Goal: Task Accomplishment & Management: Use online tool/utility

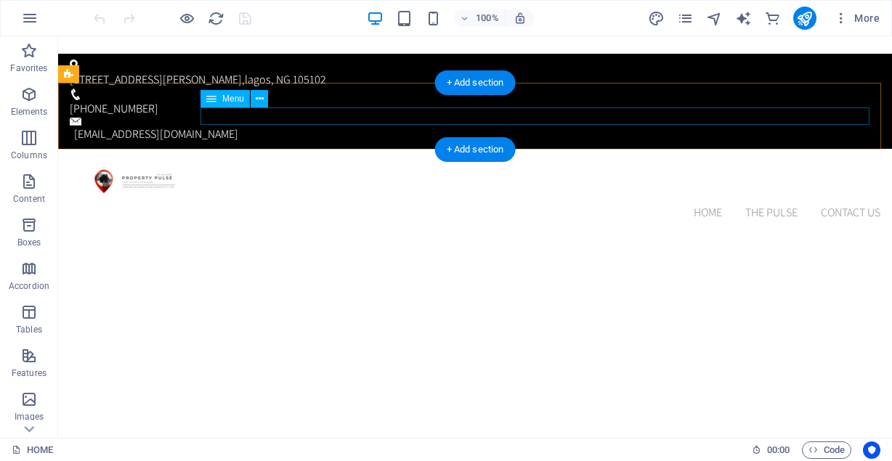
click at [836, 204] on nav "HOME PULSE HOMES THE PULSE Legal Notice Testimonal Events and News Books and Co…" at bounding box center [475, 212] width 810 height 17
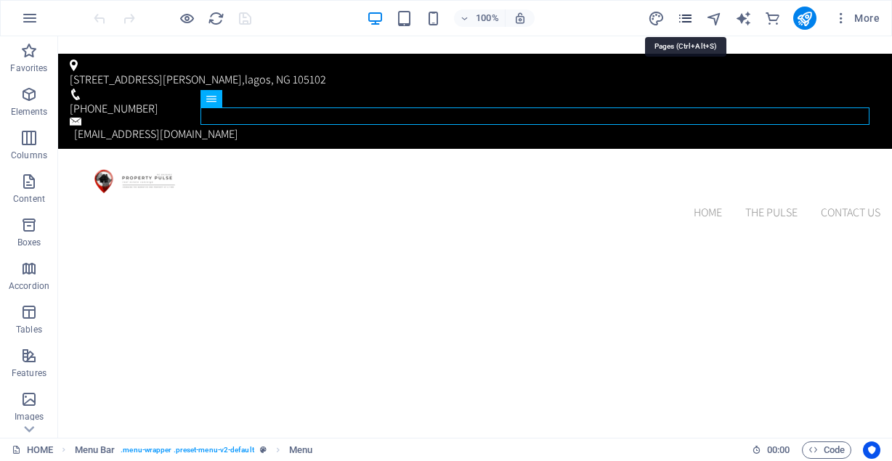
click at [0, 0] on icon "pages" at bounding box center [0, 0] width 0 height 0
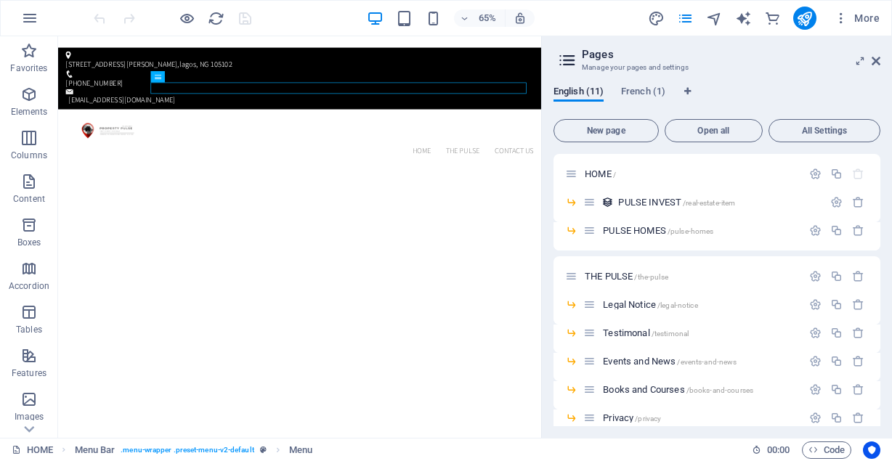
drag, startPoint x: 880, startPoint y: 190, endPoint x: 877, endPoint y: 282, distance: 91.6
click at [877, 282] on div "English (11) French (1) New page Open all All Settings HOME / PULSE INVEST /rea…" at bounding box center [717, 256] width 350 height 364
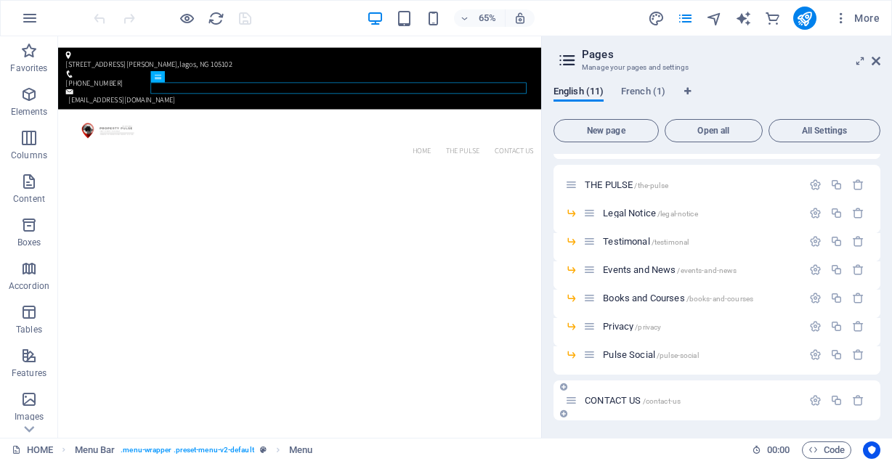
click at [620, 407] on div "CONTACT US /contact-us" at bounding box center [683, 400] width 237 height 17
click at [571, 399] on icon at bounding box center [571, 400] width 12 height 12
click at [614, 396] on span "CONTACT US /contact-us" at bounding box center [633, 400] width 96 height 11
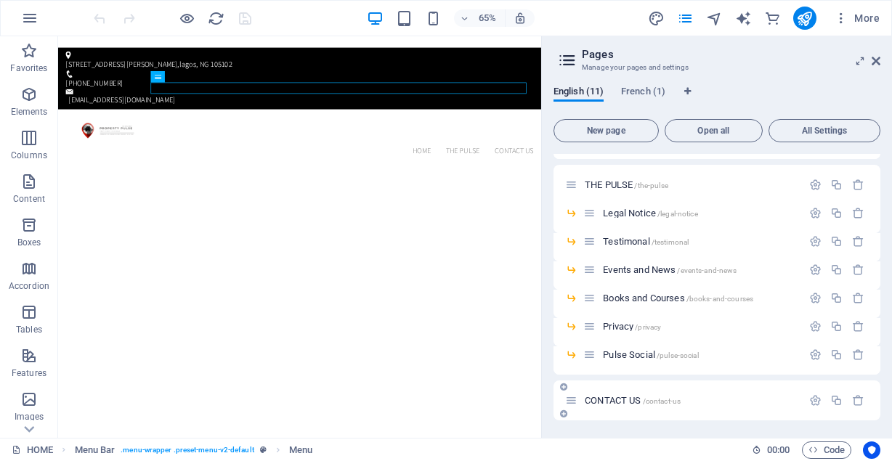
click at [614, 375] on div "Pulse Social /pulse-social" at bounding box center [716, 360] width 327 height 28
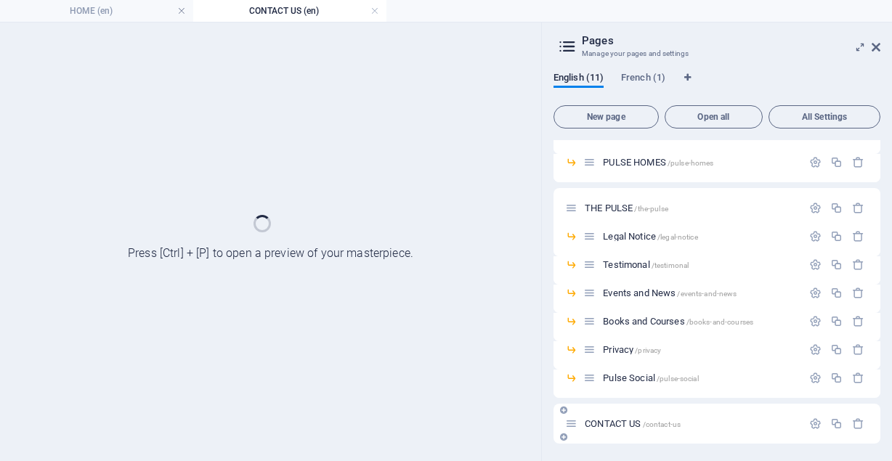
scroll to position [54, 0]
click at [614, 396] on div "Pulse Social /pulse-social" at bounding box center [716, 384] width 327 height 28
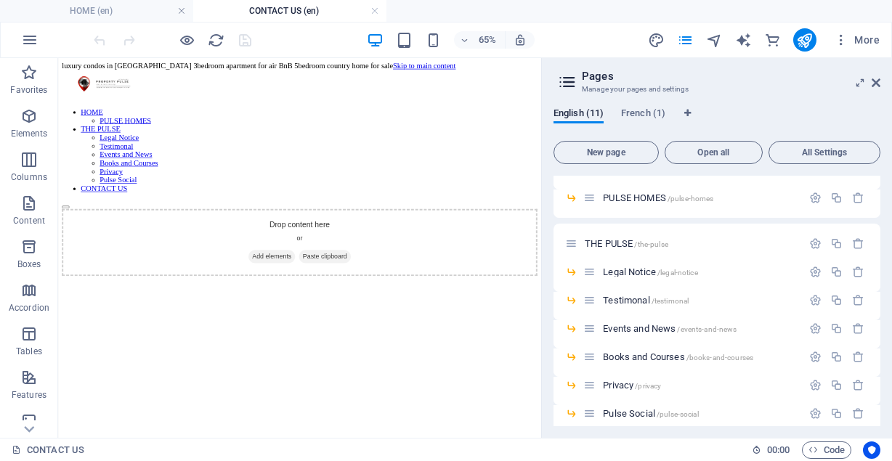
scroll to position [0, 0]
click at [365, 354] on span "Add elements" at bounding box center [387, 364] width 72 height 20
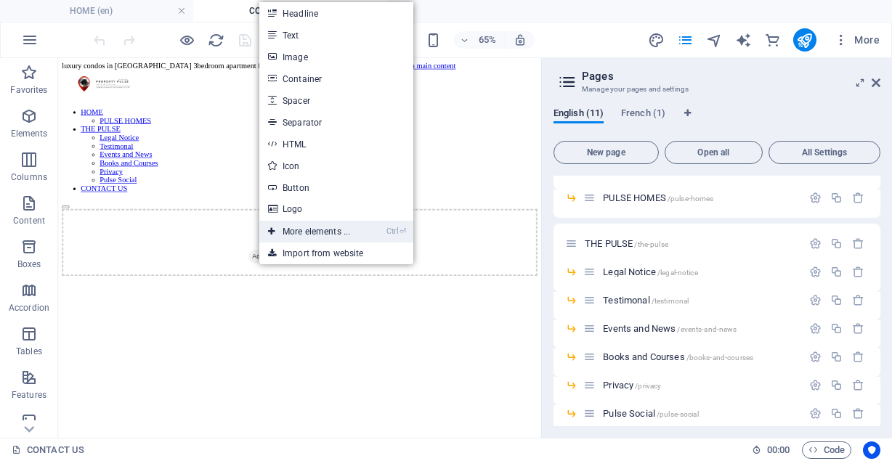
click at [291, 235] on link "Ctrl ⏎ More elements ..." at bounding box center [308, 232] width 99 height 22
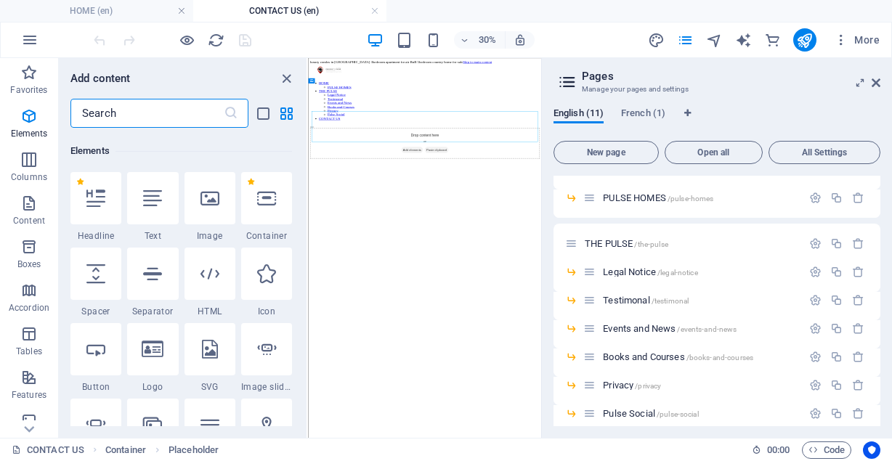
scroll to position [274, 0]
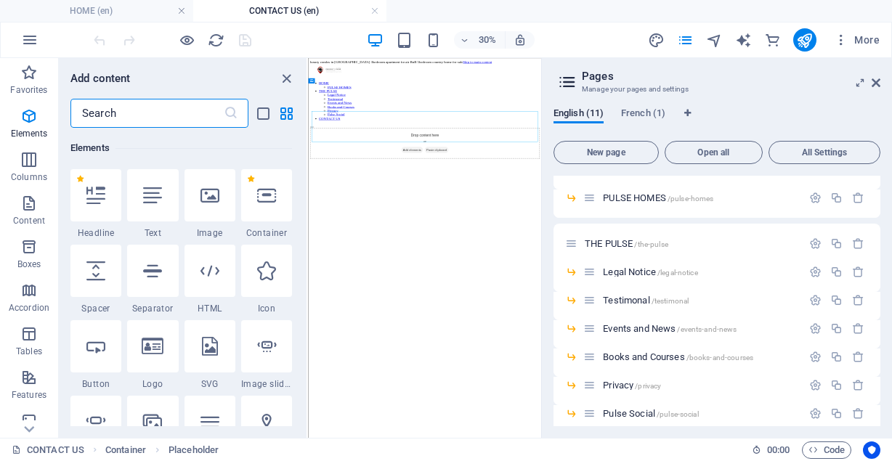
click at [133, 109] on input "text" at bounding box center [146, 113] width 153 height 29
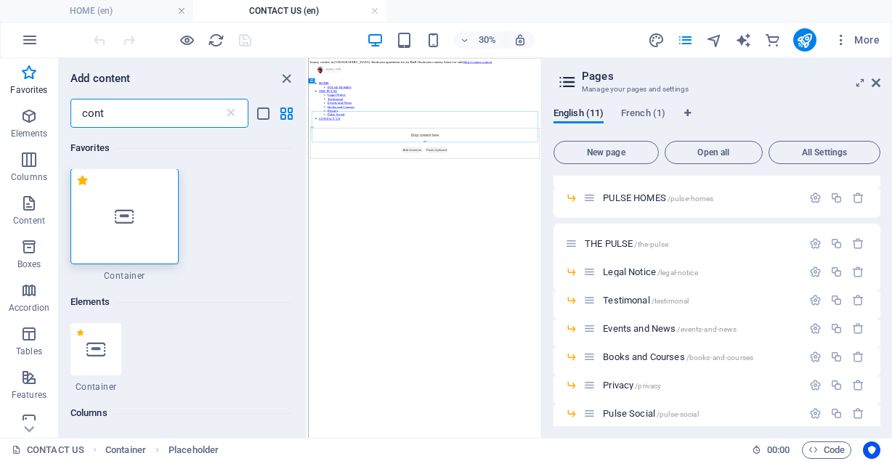
scroll to position [0, 0]
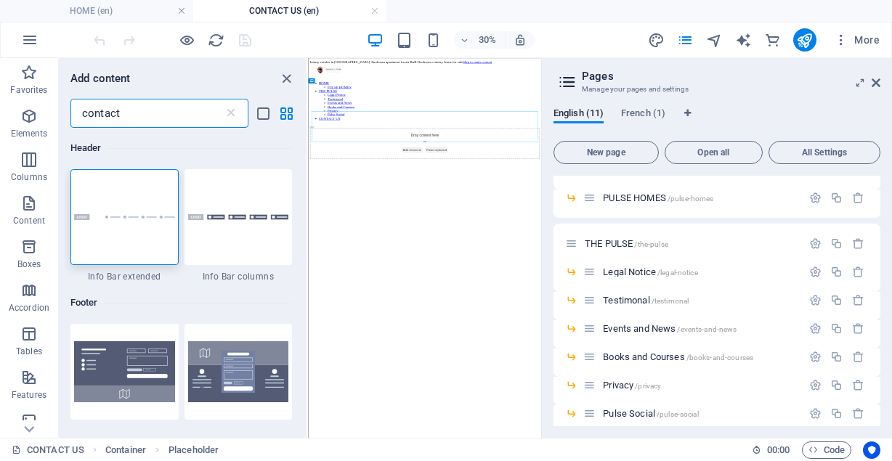
type input "contact"
click at [304, 157] on div "Header 1 Star Info Bar extended 1 Star Info Bar columns Footer 1 Star Footer He…" at bounding box center [183, 277] width 248 height 298
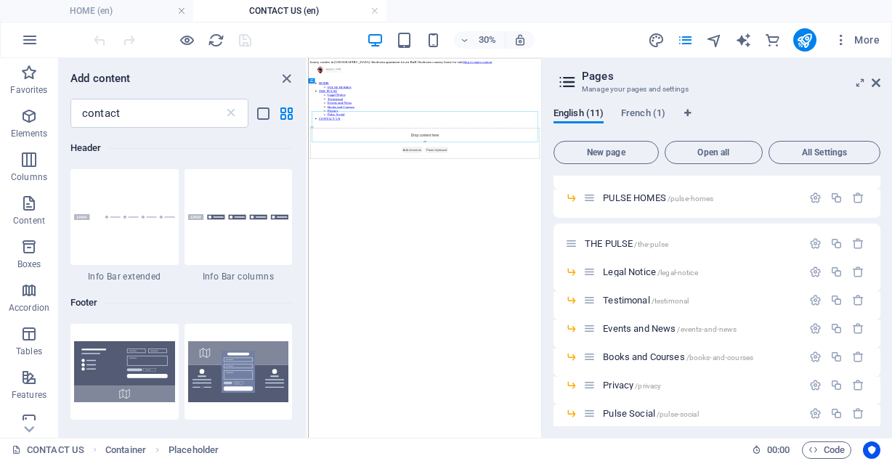
drag, startPoint x: 304, startPoint y: 310, endPoint x: 80, endPoint y: 142, distance: 280.2
click at [239, 386] on img at bounding box center [238, 371] width 101 height 61
click at [308, 360] on div "Drag here to replace the existing content. Press “Ctrl” if you want to create a…" at bounding box center [424, 248] width 233 height 380
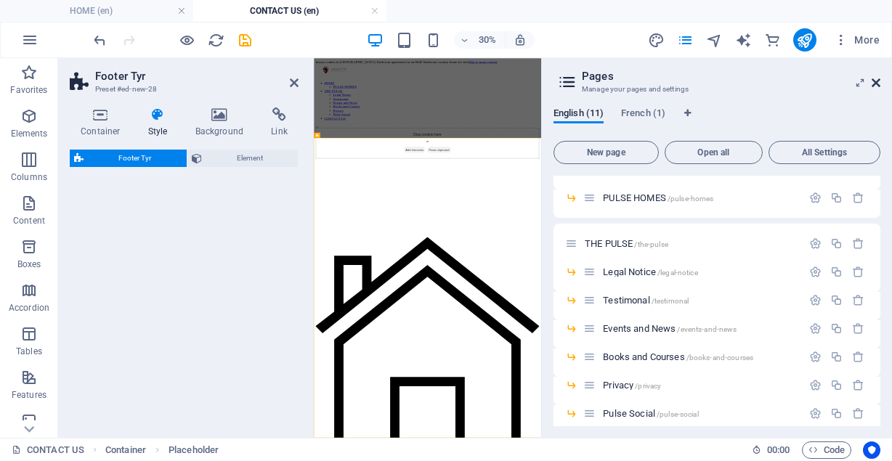
select select "rem"
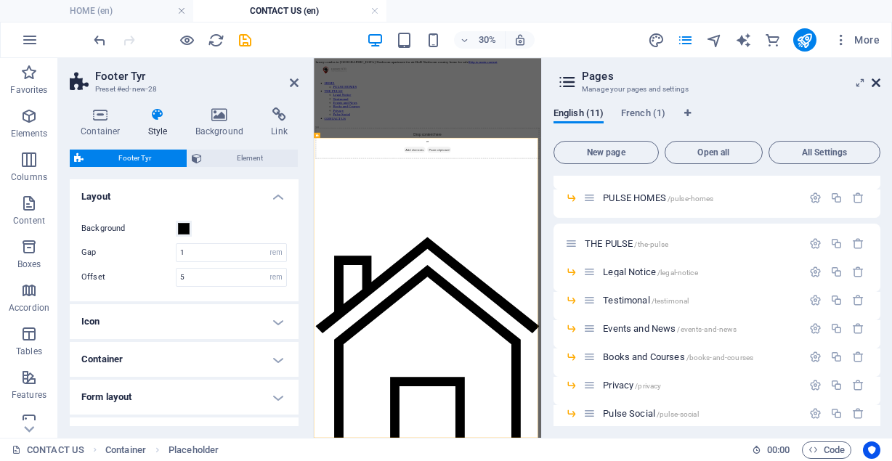
click at [0, 0] on icon at bounding box center [0, 0] width 0 height 0
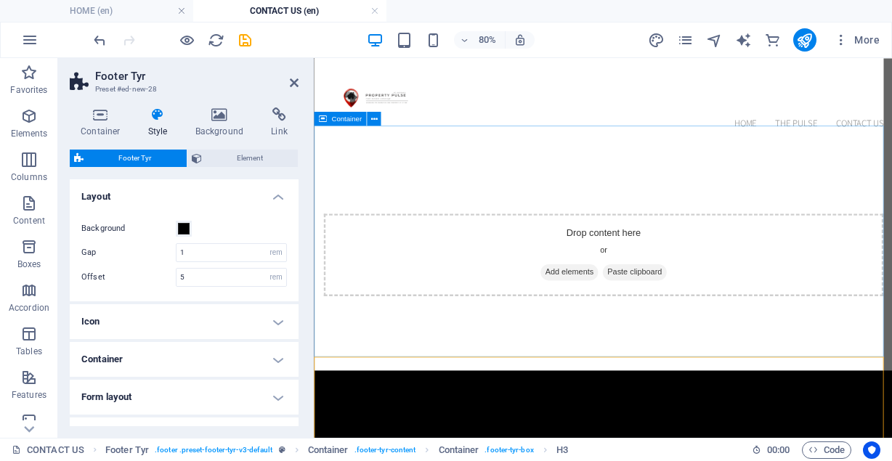
click at [631, 316] on span "Add elements" at bounding box center [632, 326] width 72 height 20
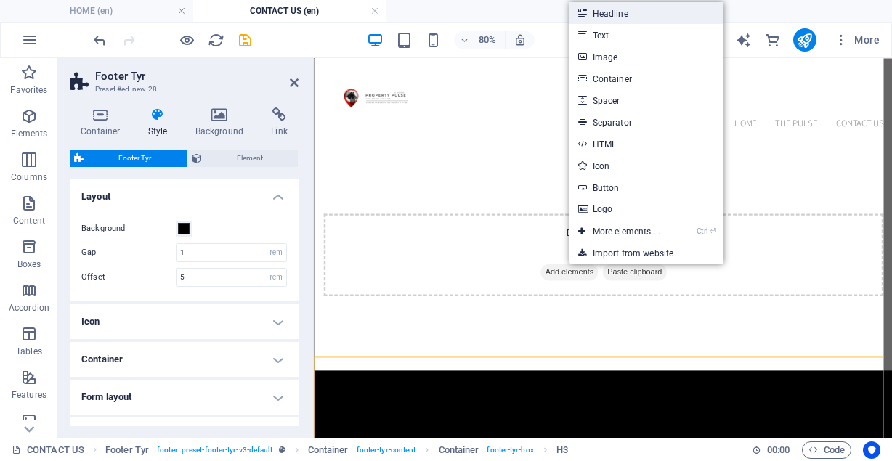
click at [632, 20] on link "Headline" at bounding box center [646, 13] width 154 height 22
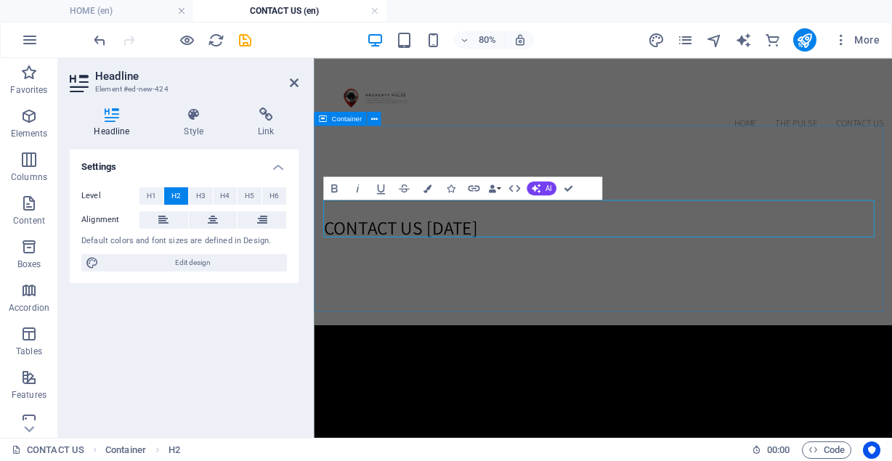
click at [693, 368] on div "contact us [DATE]" at bounding box center [675, 276] width 723 height 232
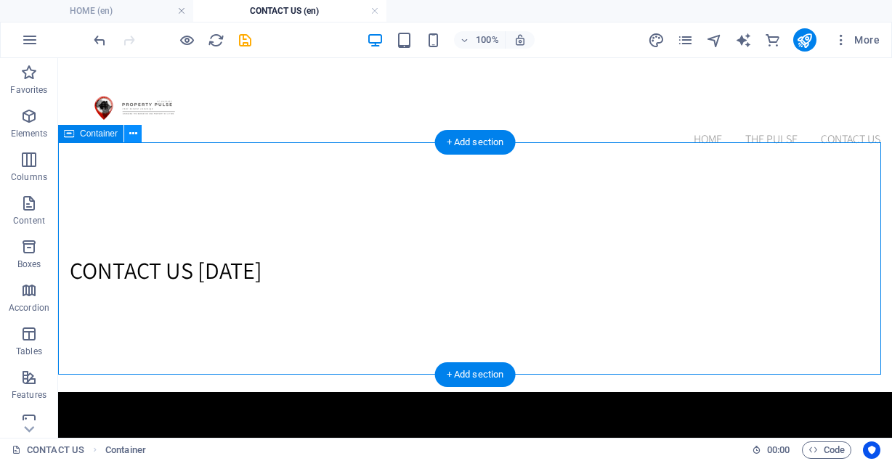
click at [134, 136] on icon at bounding box center [133, 133] width 8 height 15
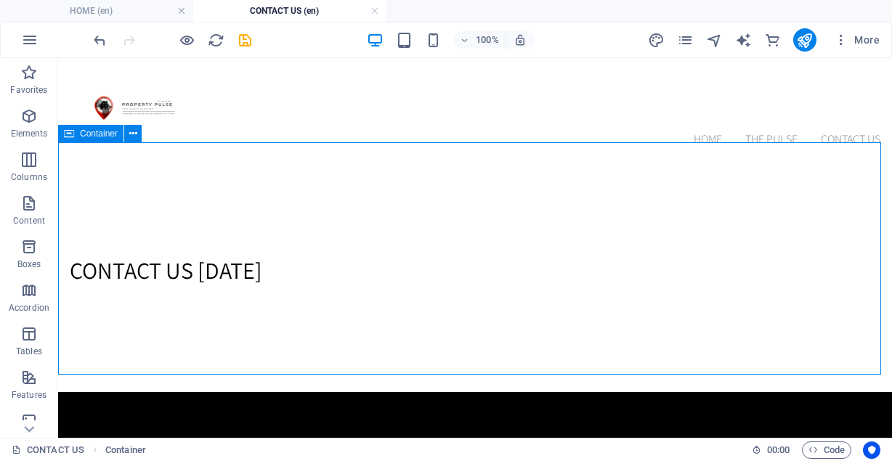
click at [73, 136] on icon at bounding box center [69, 133] width 10 height 17
click at [138, 128] on button at bounding box center [132, 133] width 17 height 17
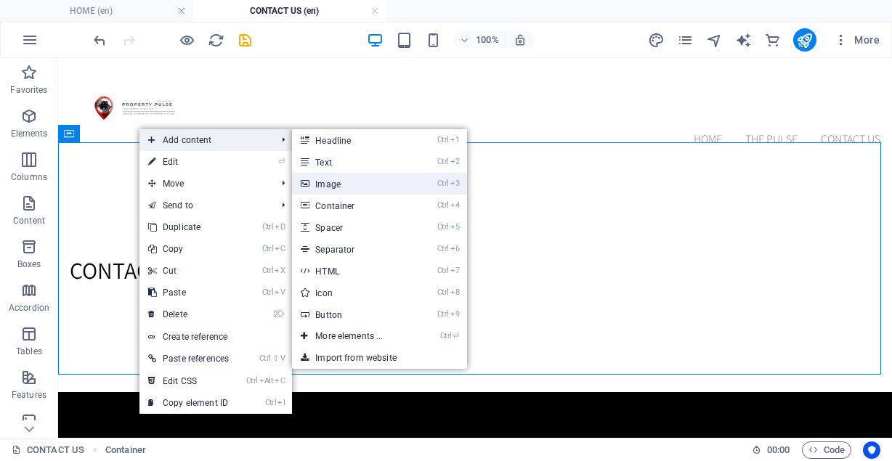
click at [322, 185] on link "Ctrl 3 Image" at bounding box center [352, 184] width 120 height 22
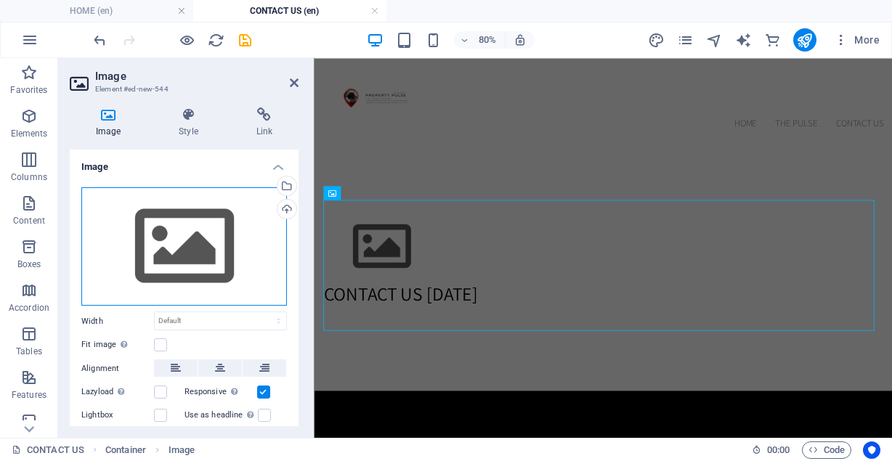
click at [199, 243] on div "Drag files here, click to choose files or select files from Files or our free s…" at bounding box center [184, 246] width 206 height 119
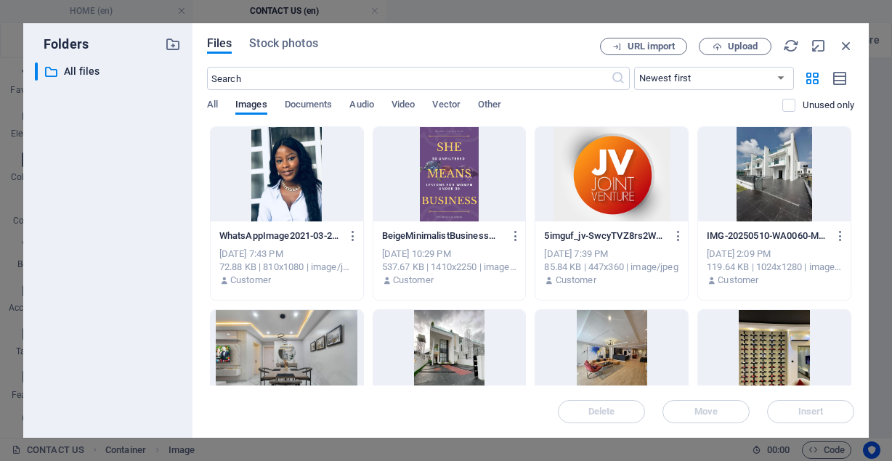
scroll to position [367, 0]
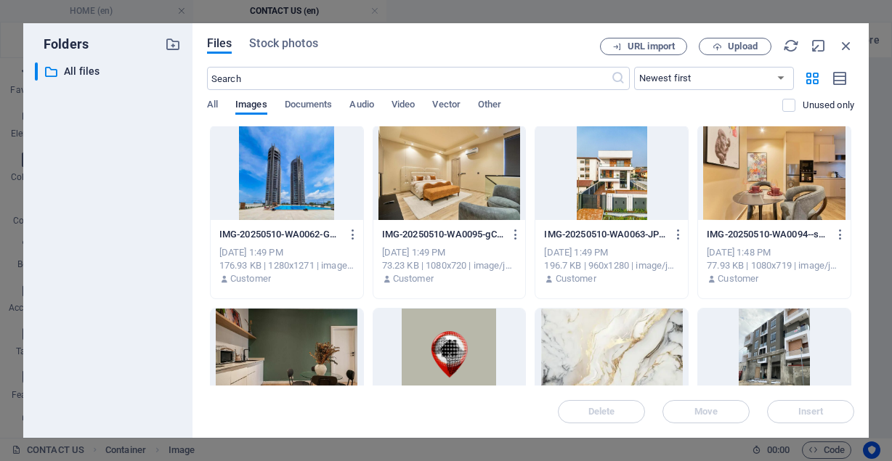
drag, startPoint x: 854, startPoint y: 158, endPoint x: 850, endPoint y: 151, distance: 8.5
click at [850, 151] on div "Files Stock photos URL import Upload ​ Newest first Oldest first Name (A-Z) Nam…" at bounding box center [530, 230] width 676 height 415
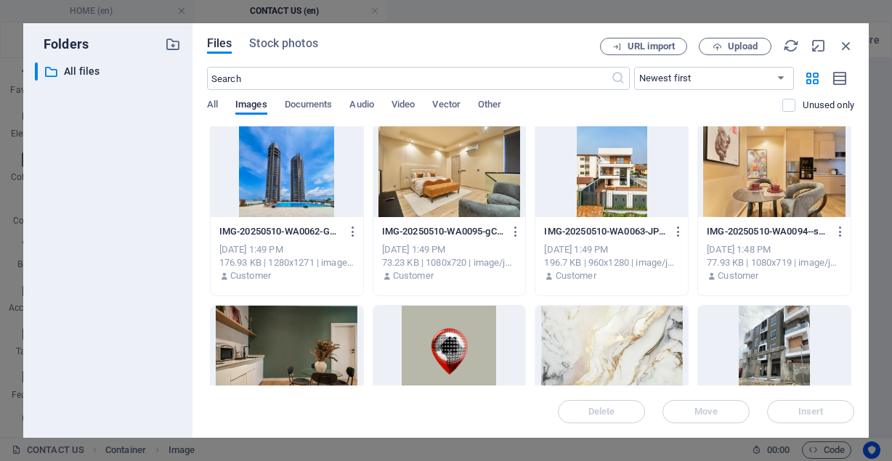
click at [853, 210] on div "Drop files here to upload them instantly WhatsAppImage2021-03-25at15.28.49-MAjz…" at bounding box center [530, 255] width 647 height 259
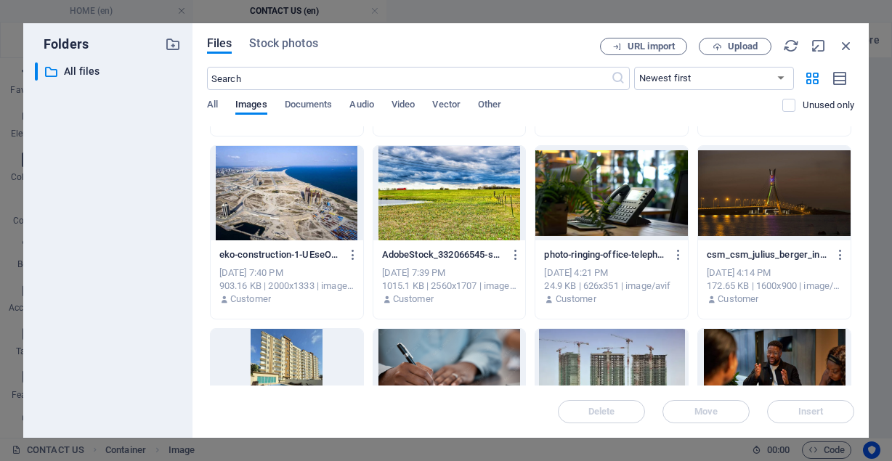
scroll to position [1986, 0]
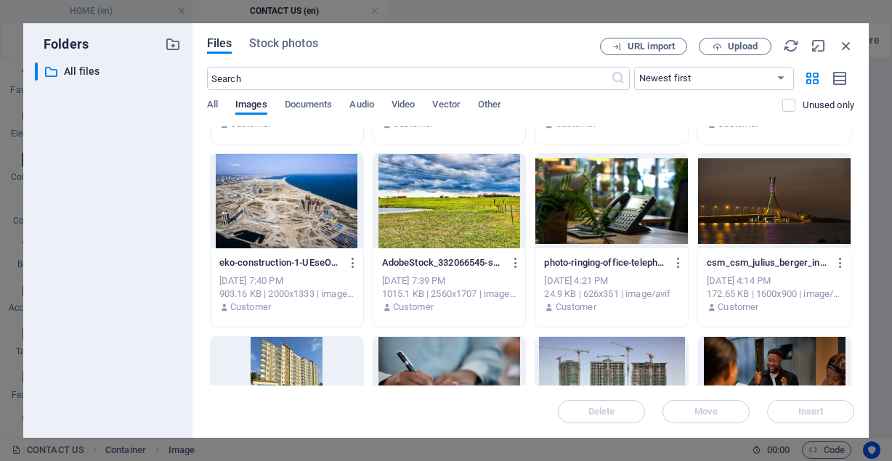
click at [591, 231] on div at bounding box center [611, 201] width 153 height 94
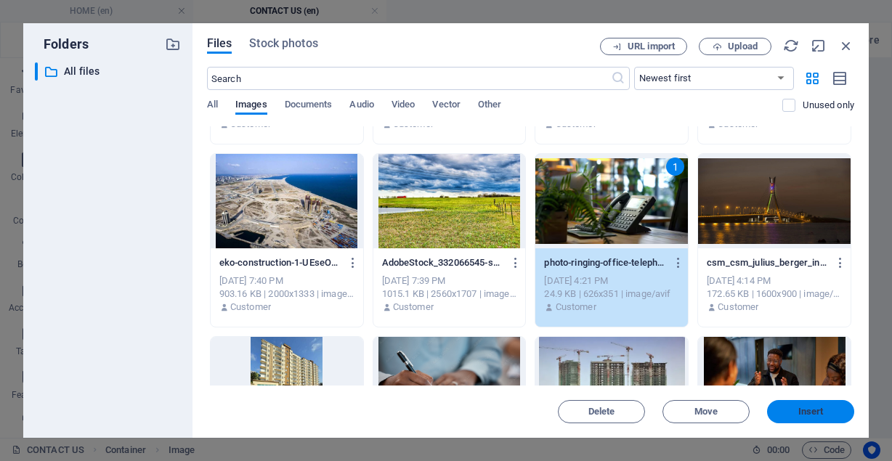
click at [814, 415] on span "Insert" at bounding box center [810, 411] width 25 height 9
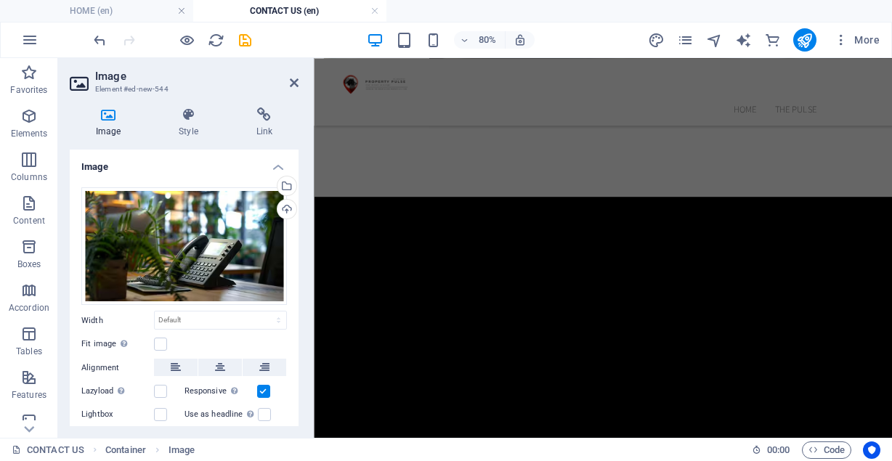
scroll to position [818, 0]
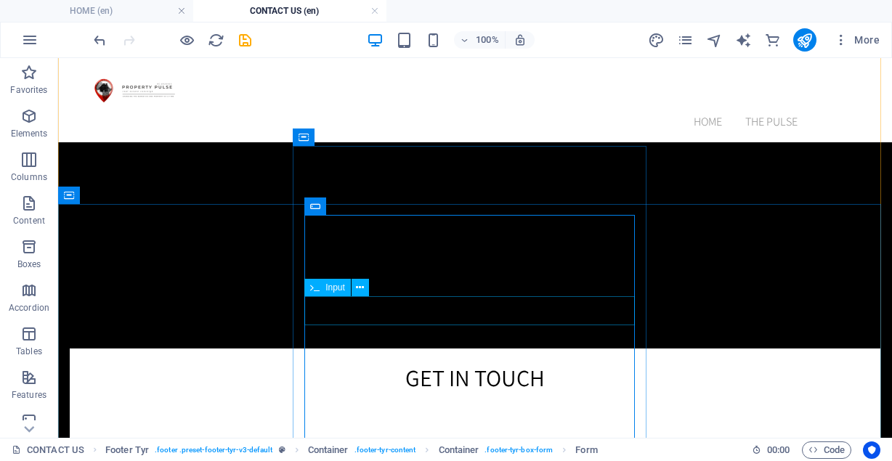
scroll to position [880, 0]
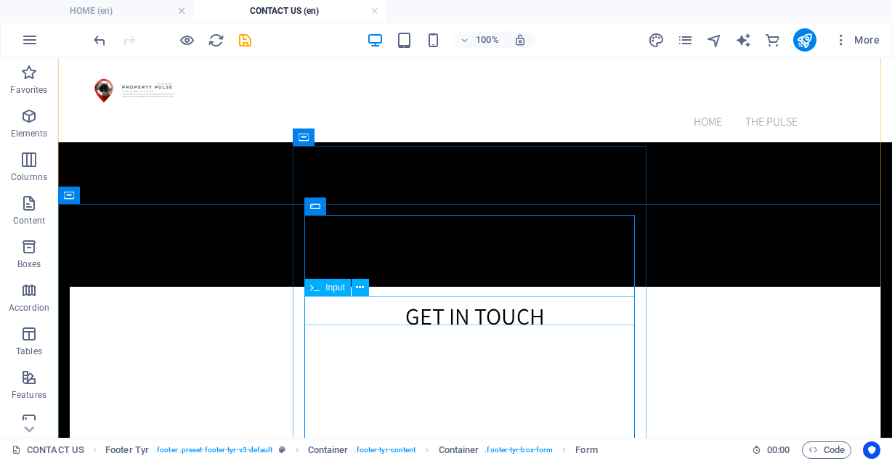
click at [624, 440] on div at bounding box center [474, 455] width 787 height 31
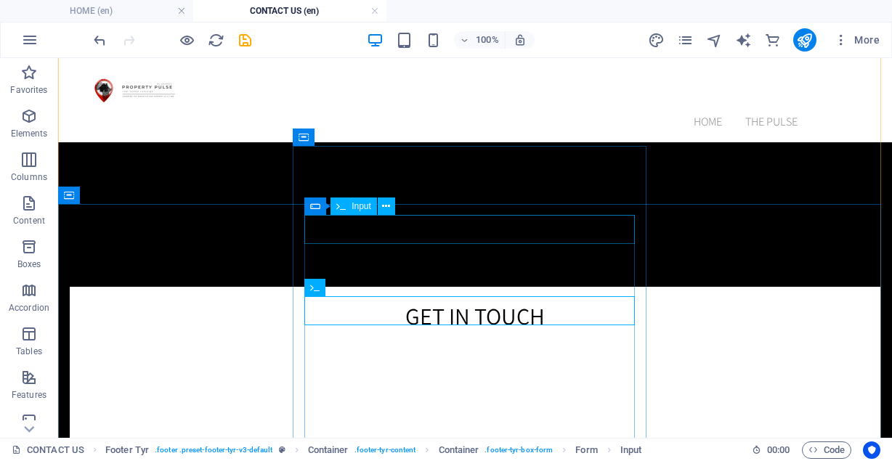
click at [321, 356] on div at bounding box center [474, 371] width 787 height 31
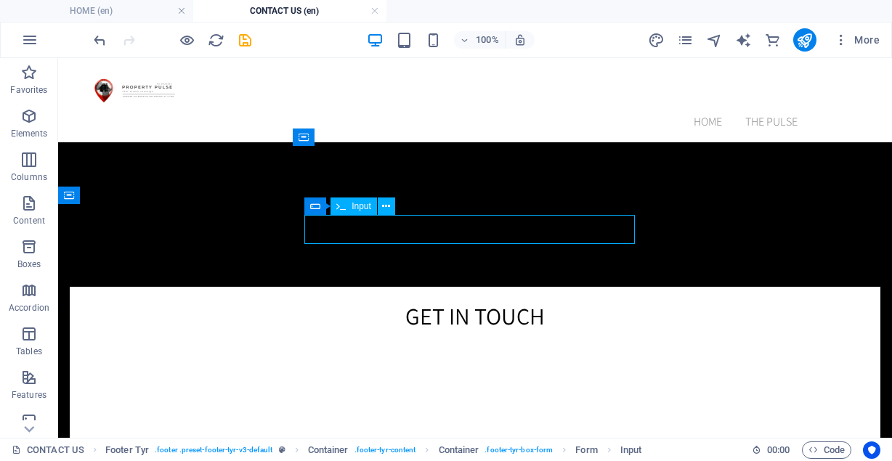
click at [321, 356] on div at bounding box center [474, 371] width 787 height 31
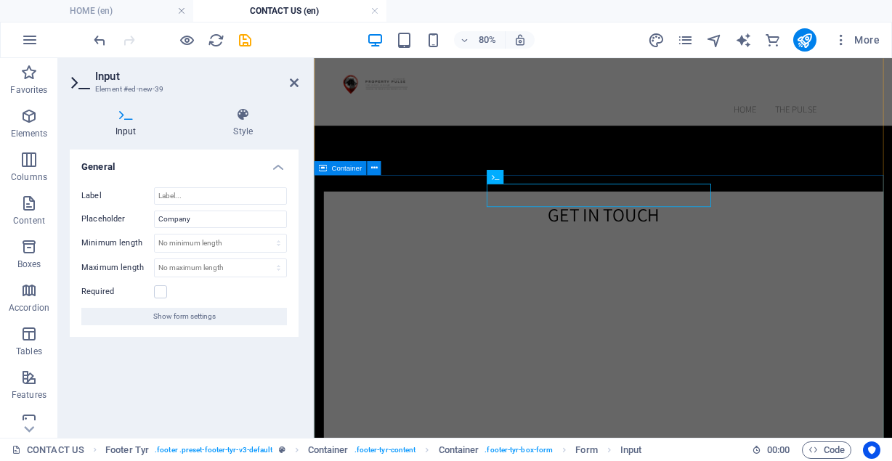
scroll to position [818, 0]
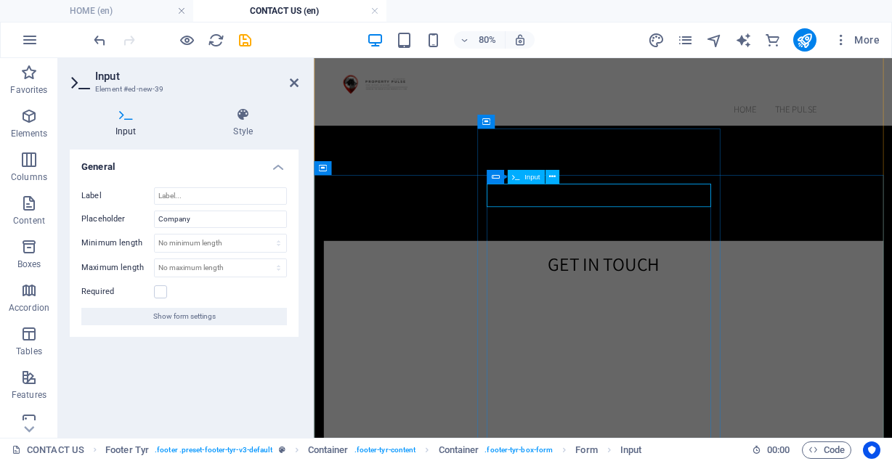
click at [482, 355] on input "text" at bounding box center [409, 370] width 145 height 31
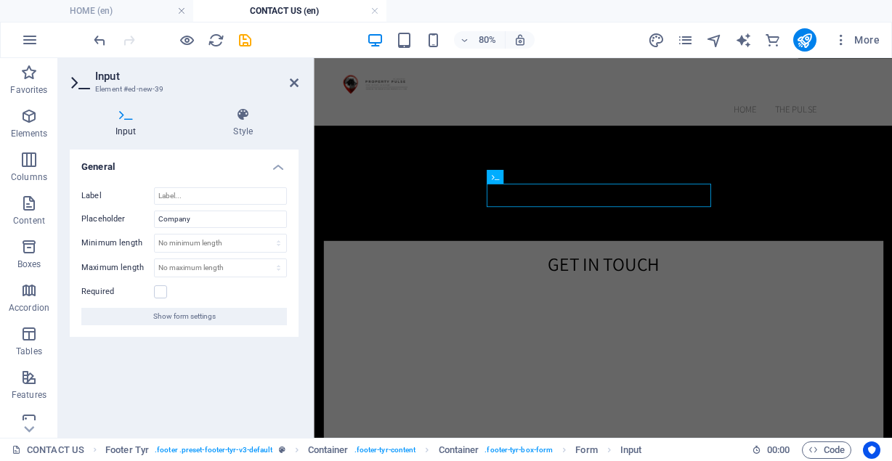
type input "PropertyPulseHQ"
type input "[PERSON_NAME]"
type input "07065381818"
type input "[EMAIL_ADDRESS][DOMAIN_NAME]"
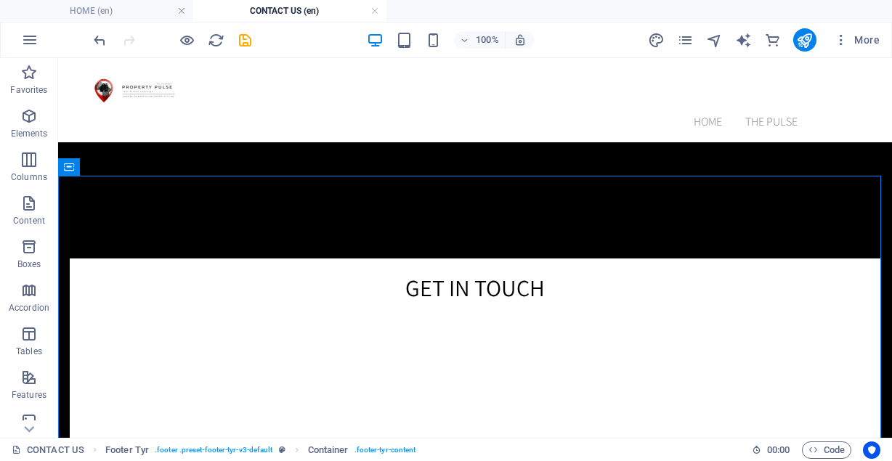
scroll to position [906, 0]
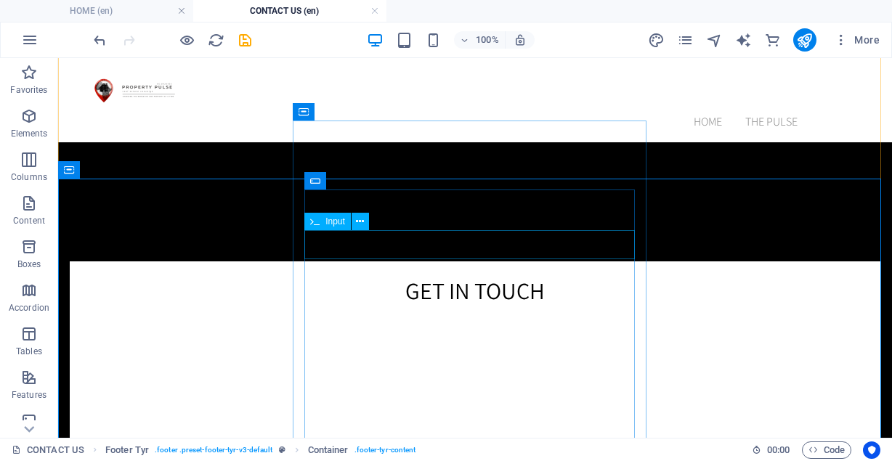
click at [386, 373] on div "[PERSON_NAME]" at bounding box center [474, 388] width 787 height 31
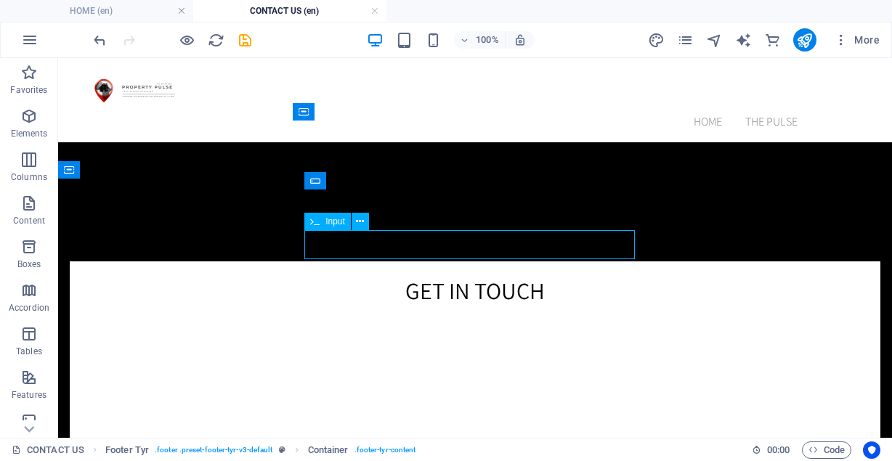
click at [386, 373] on div "[PERSON_NAME]" at bounding box center [474, 388] width 787 height 31
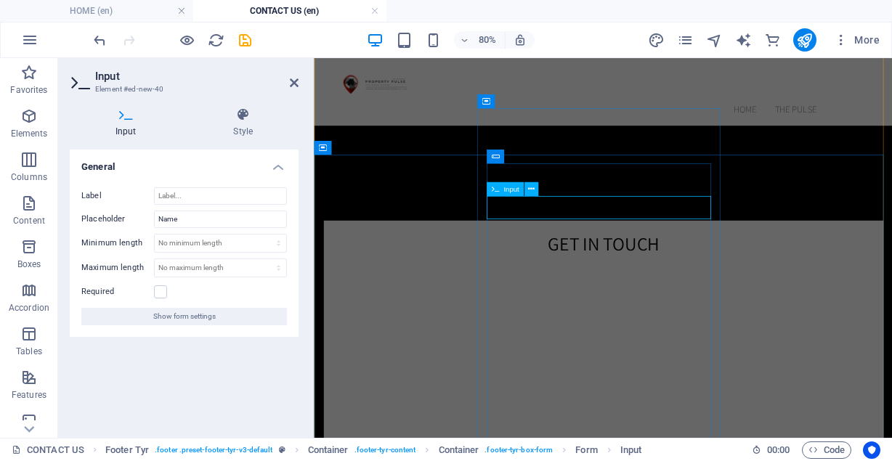
click at [482, 372] on input "[PERSON_NAME]" at bounding box center [409, 387] width 145 height 31
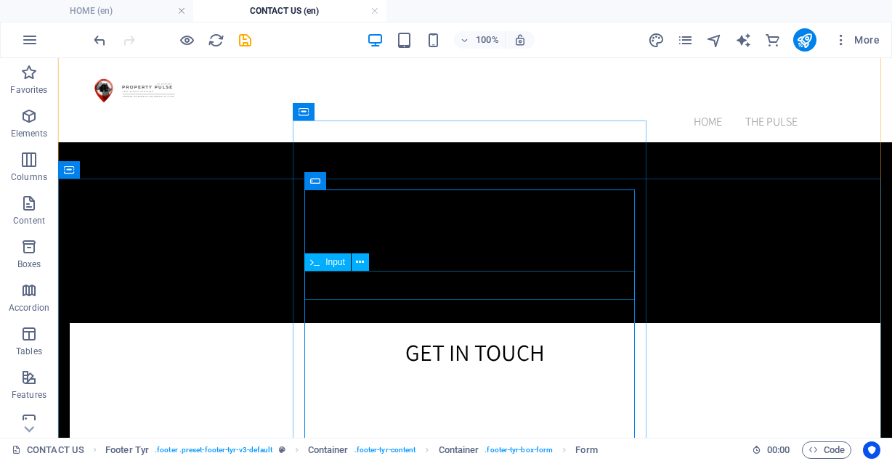
scroll to position [906, 0]
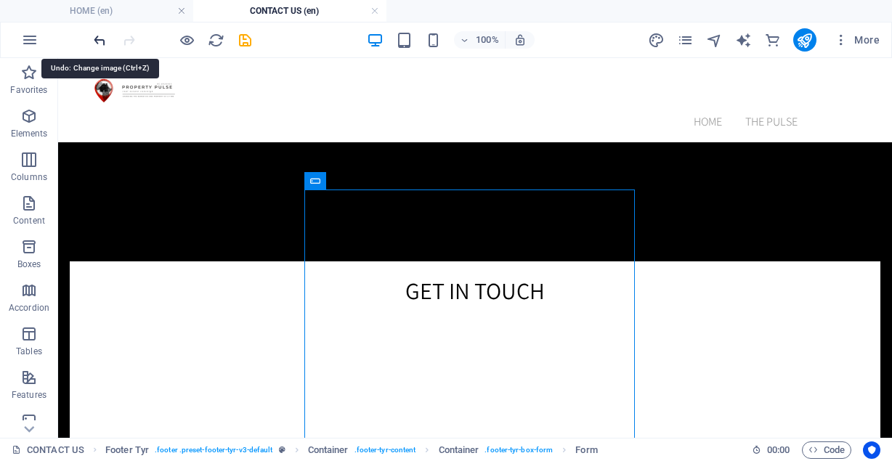
type input "louijohn doe"
click at [97, 46] on icon "undo" at bounding box center [100, 40] width 17 height 17
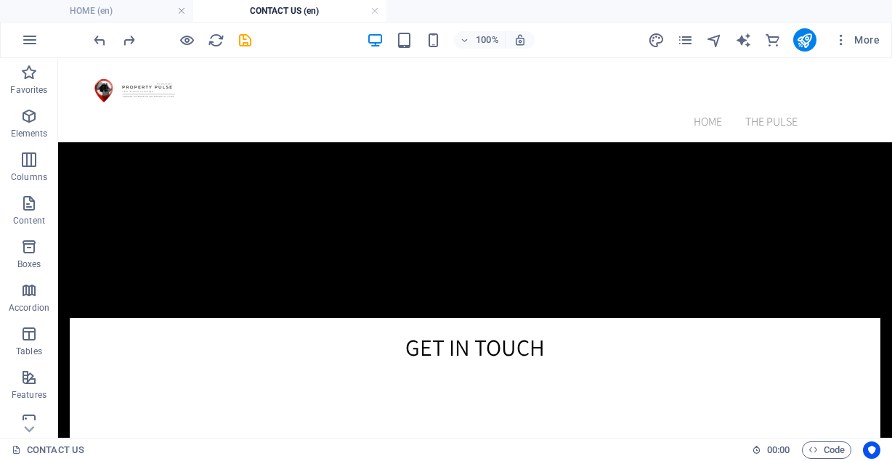
scroll to position [919, 0]
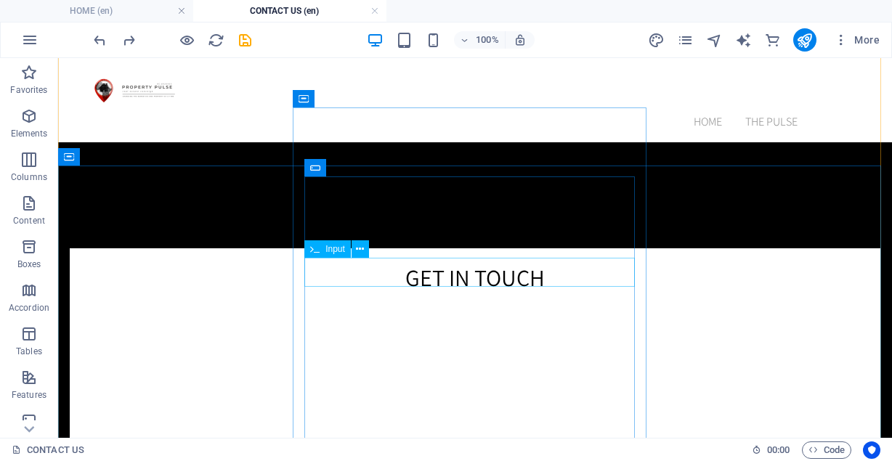
click at [388, 402] on div "07065381818" at bounding box center [474, 417] width 787 height 31
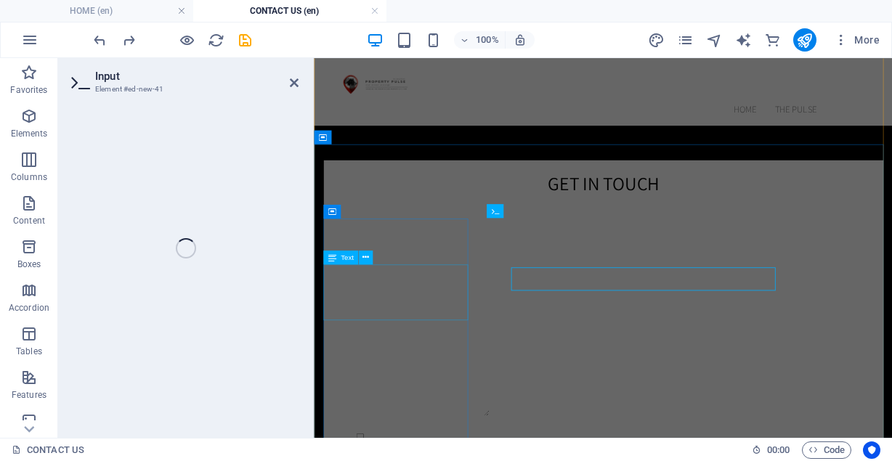
click at [406, 318] on div "[STREET_ADDRESS][PERSON_NAME] [GEOGRAPHIC_DATA], NG Legal Notice | Privacy Poli…" at bounding box center [674, 299] width 699 height 52
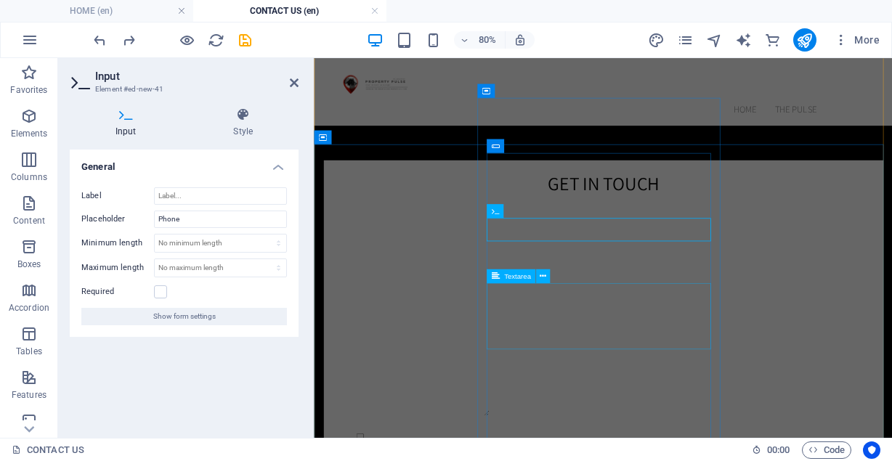
scroll to position [857, 0]
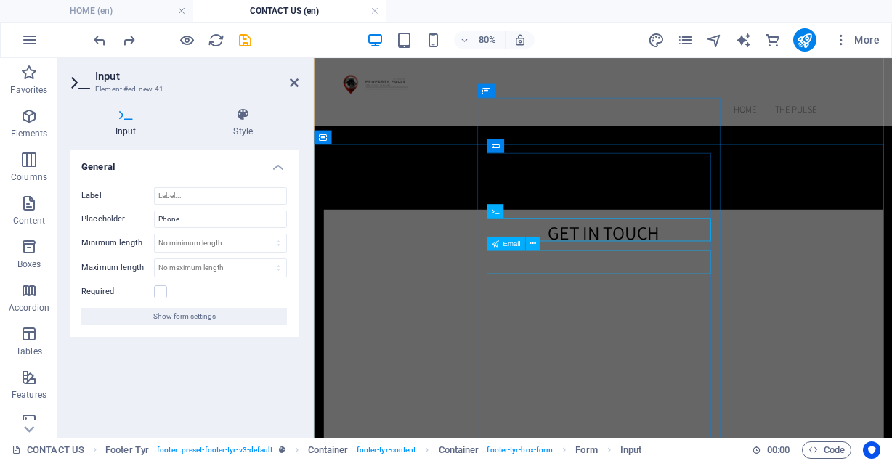
click at [652, 443] on div "[EMAIL_ADDRESS][DOMAIN_NAME]" at bounding box center [675, 458] width 676 height 31
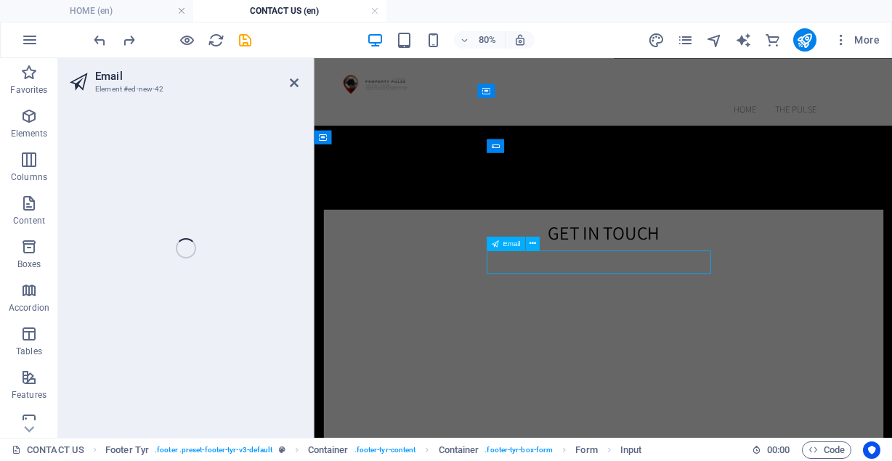
click at [482, 443] on input "[EMAIL_ADDRESS][DOMAIN_NAME]" at bounding box center [409, 458] width 145 height 31
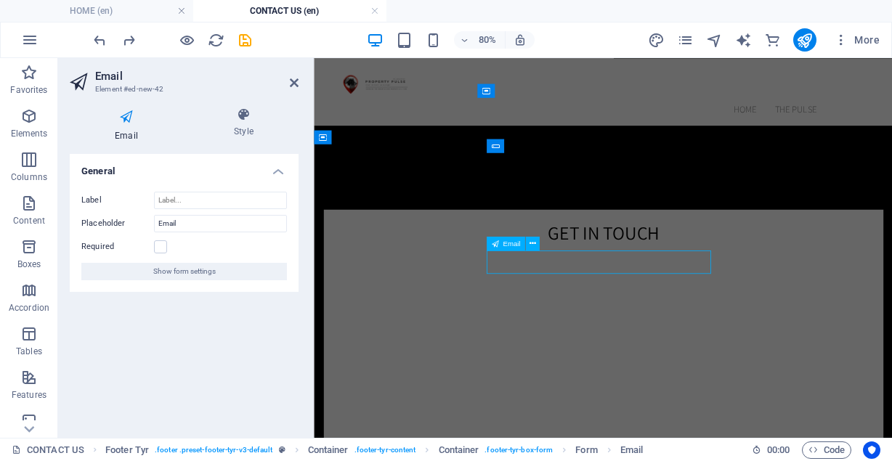
type input "[EMAIL_ADDRESS][DOMAIN_NAME]"
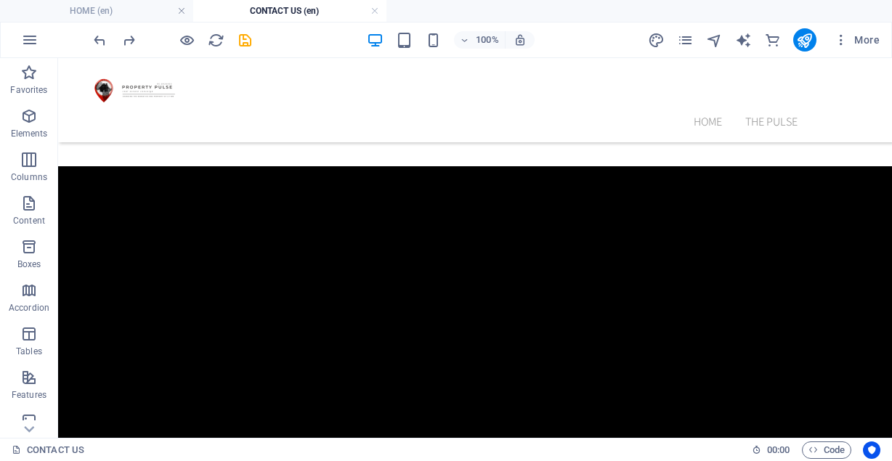
scroll to position [673, 0]
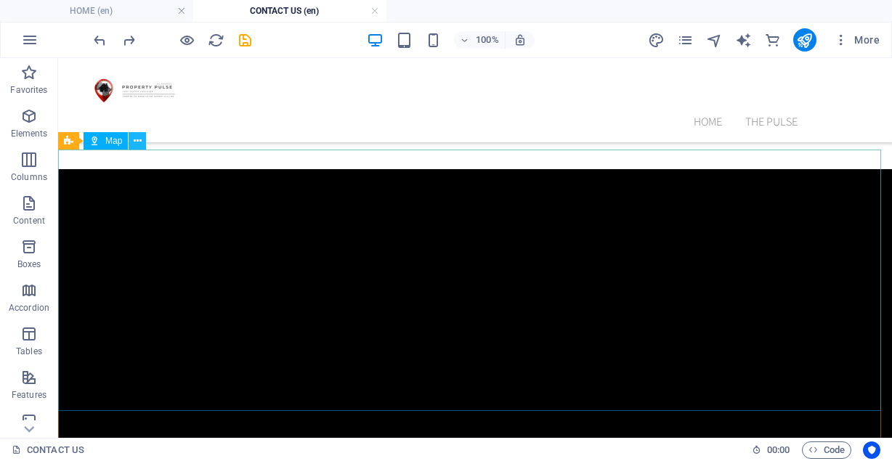
click at [140, 143] on icon at bounding box center [138, 141] width 8 height 15
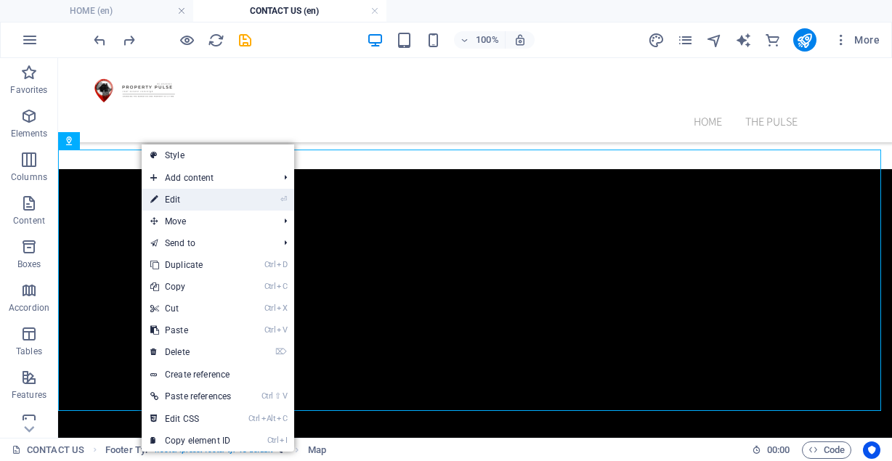
click at [162, 194] on link "⏎ Edit" at bounding box center [191, 200] width 98 height 22
select select "1"
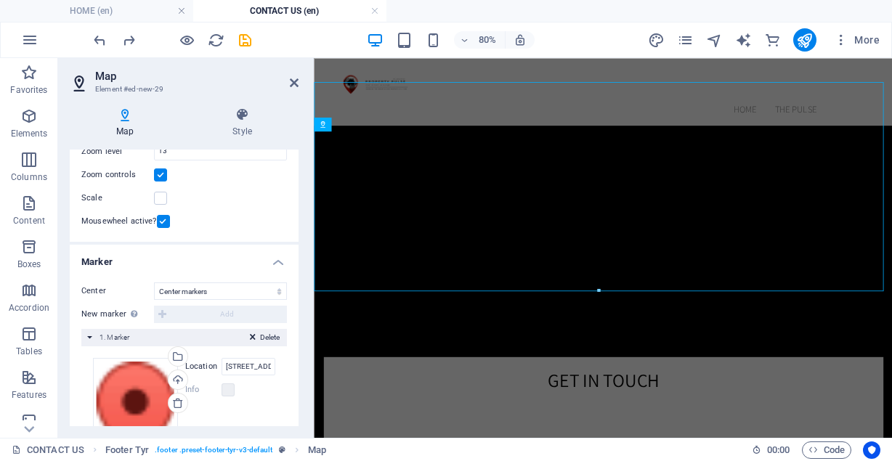
scroll to position [177, 0]
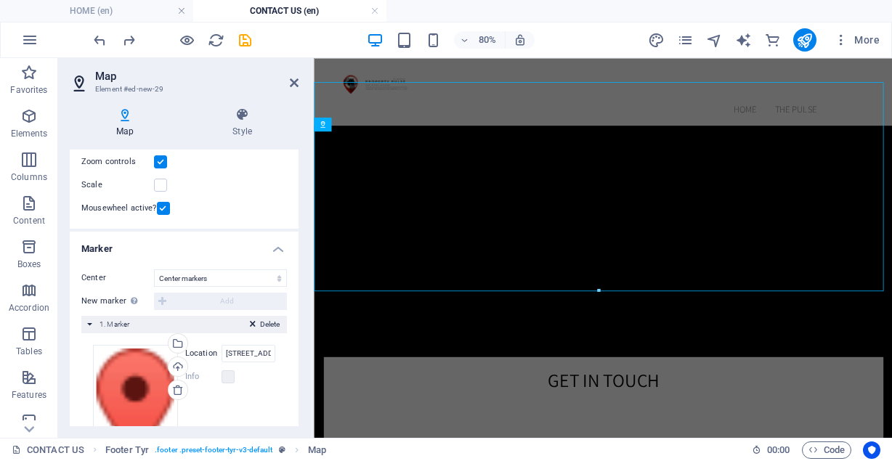
drag, startPoint x: 295, startPoint y: 328, endPoint x: 299, endPoint y: 306, distance: 22.2
click at [299, 306] on div "Map Style Map options Map center [STREET_ADDRESS][PERSON_NAME] lagos, NG Map is…" at bounding box center [184, 267] width 252 height 342
drag, startPoint x: 299, startPoint y: 306, endPoint x: 296, endPoint y: 336, distance: 29.3
click at [296, 336] on div "Map Style Map options Map center [STREET_ADDRESS][PERSON_NAME] lagos, NG Map is…" at bounding box center [184, 267] width 252 height 342
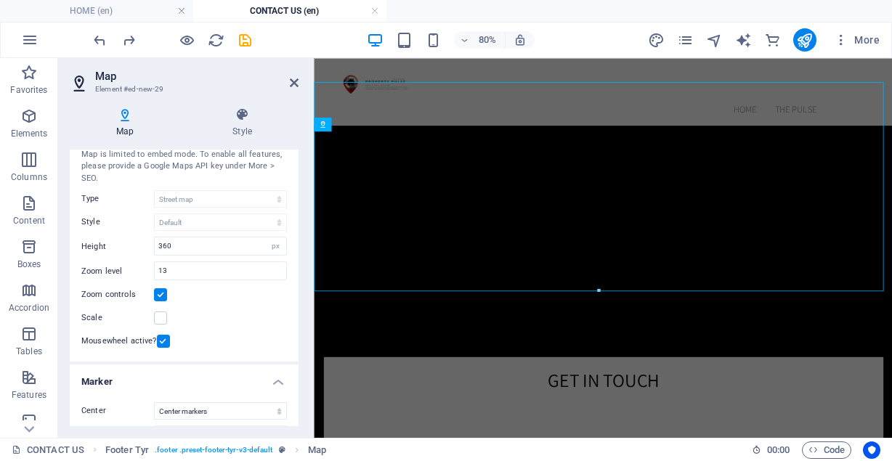
scroll to position [0, 0]
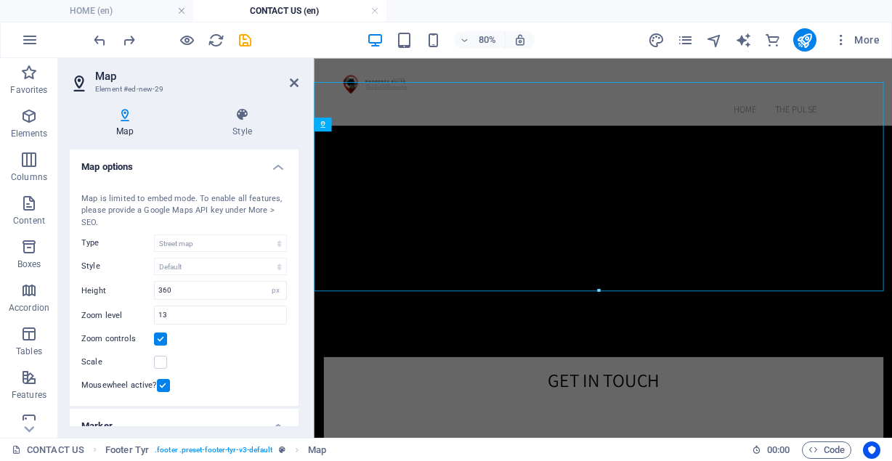
drag, startPoint x: 296, startPoint y: 336, endPoint x: 20, endPoint y: 131, distance: 343.7
click at [291, 79] on icon at bounding box center [294, 83] width 9 height 12
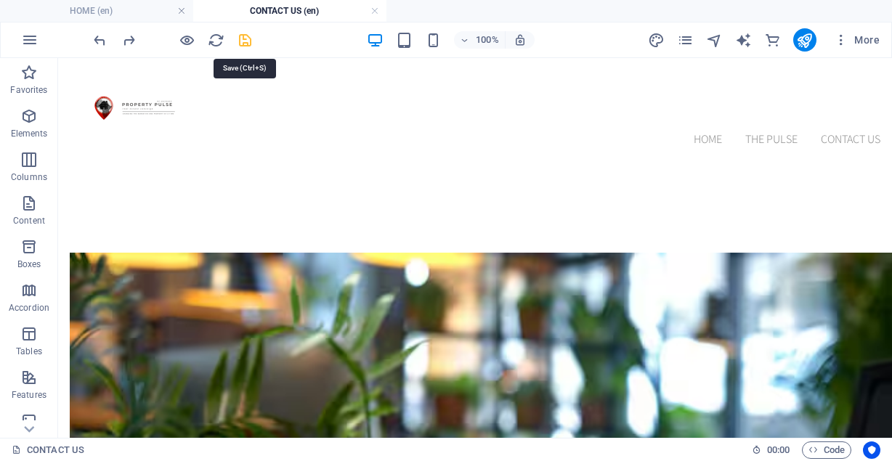
click at [251, 44] on icon "save" at bounding box center [245, 40] width 17 height 17
click at [802, 34] on icon "publish" at bounding box center [804, 40] width 17 height 17
